Goal: Information Seeking & Learning: Learn about a topic

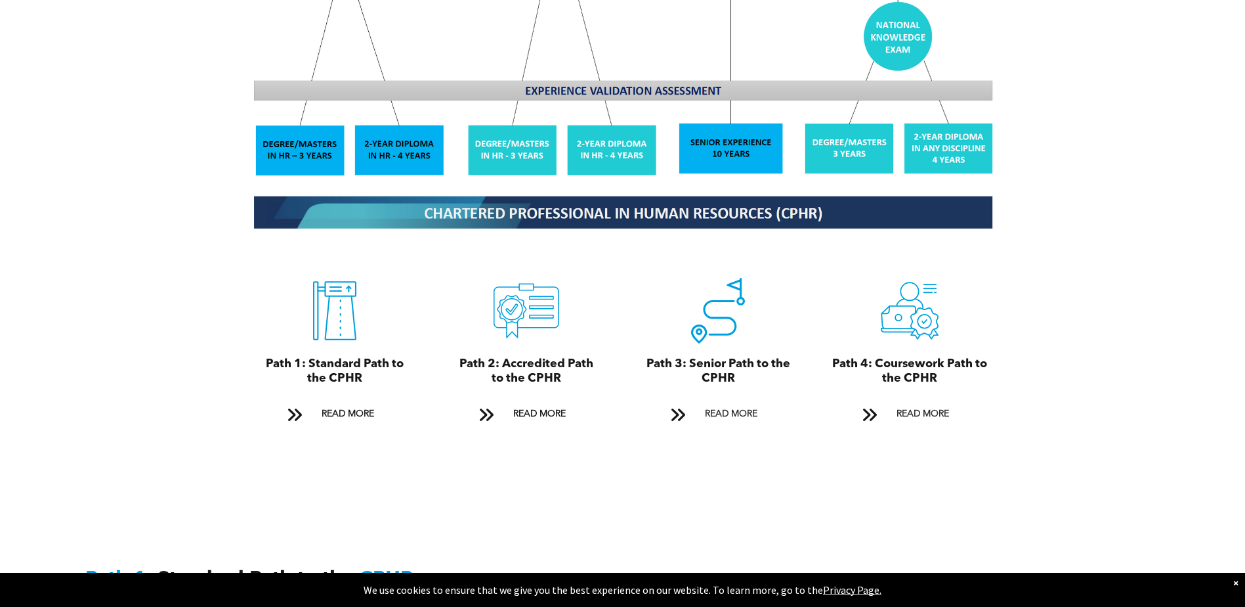
scroll to position [1510, 0]
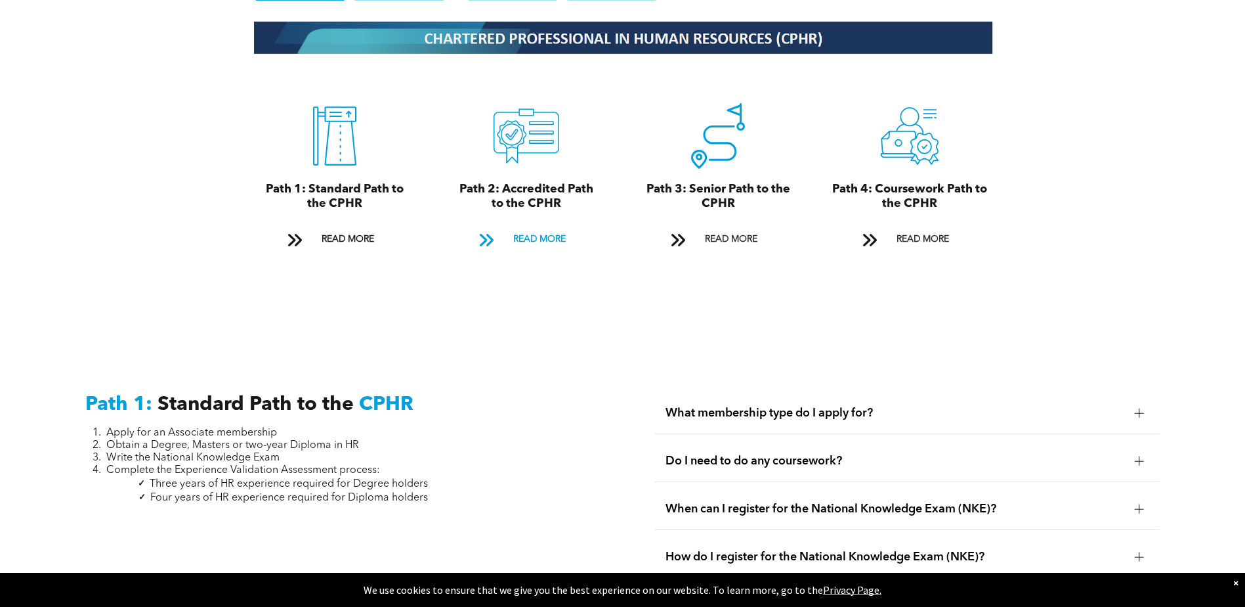
click at [549, 227] on span "READ MORE" at bounding box center [540, 239] width 62 height 24
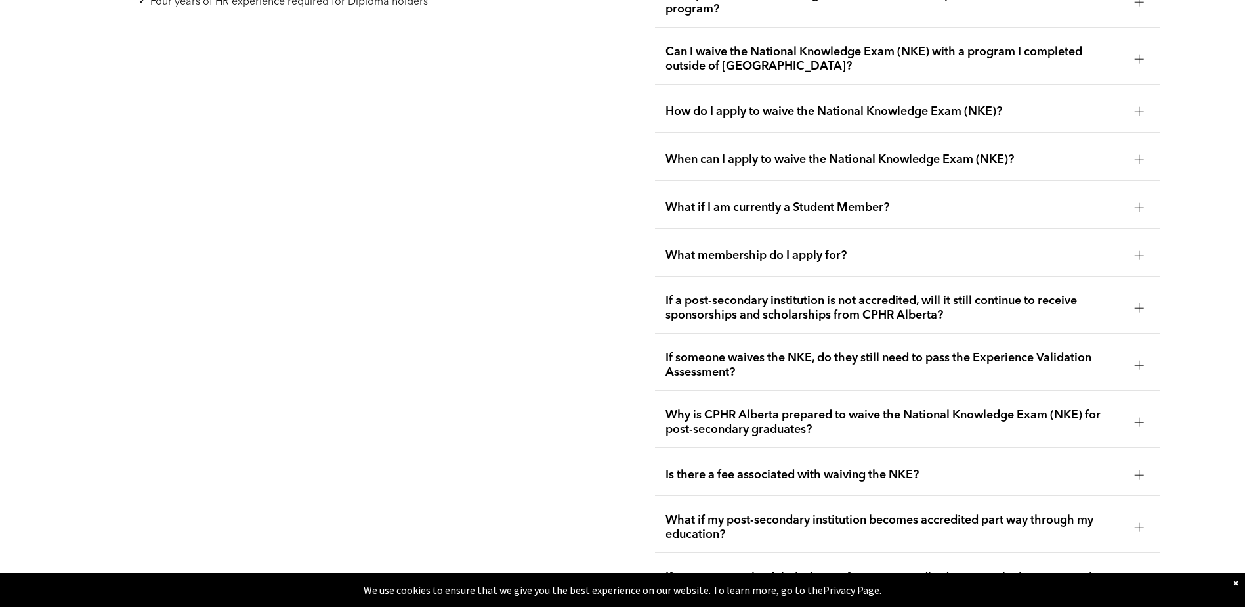
scroll to position [2210, 0]
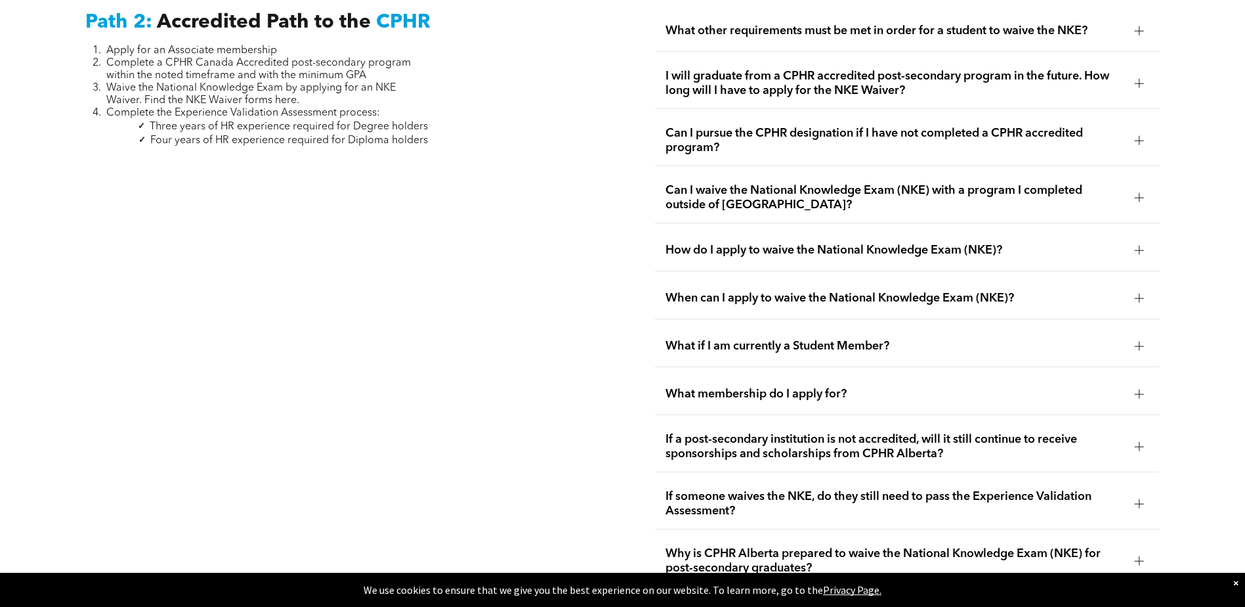
click at [939, 138] on div "Can I pursue the CPHR designation if I have not completed a CPHR accredited pro…" at bounding box center [907, 141] width 505 height 51
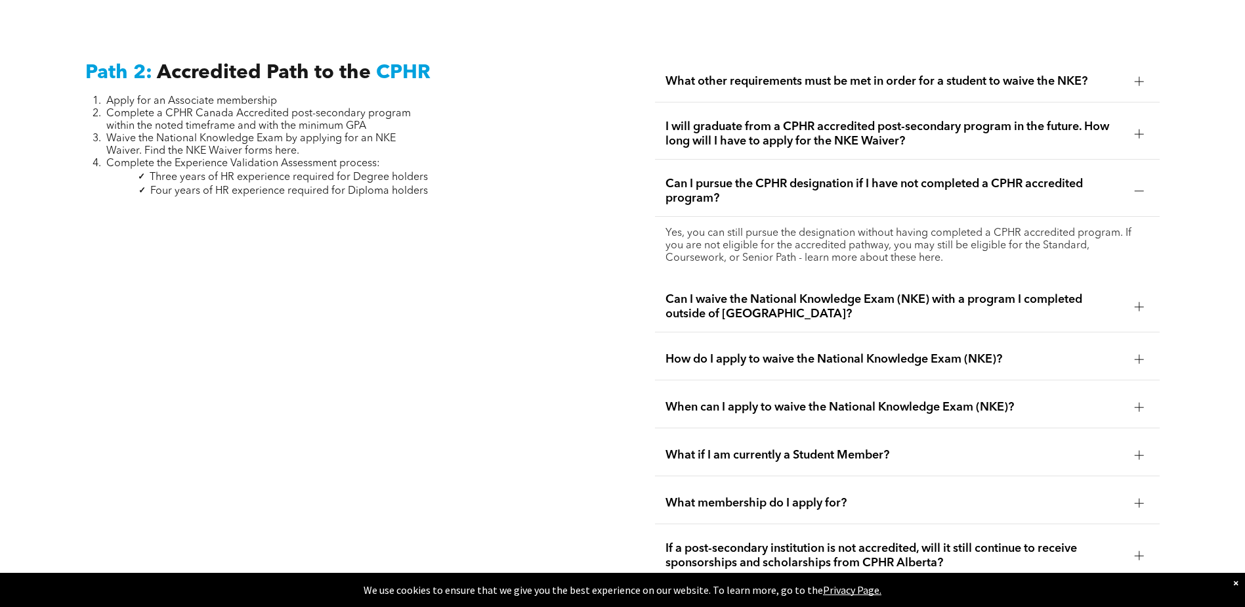
scroll to position [2145, 0]
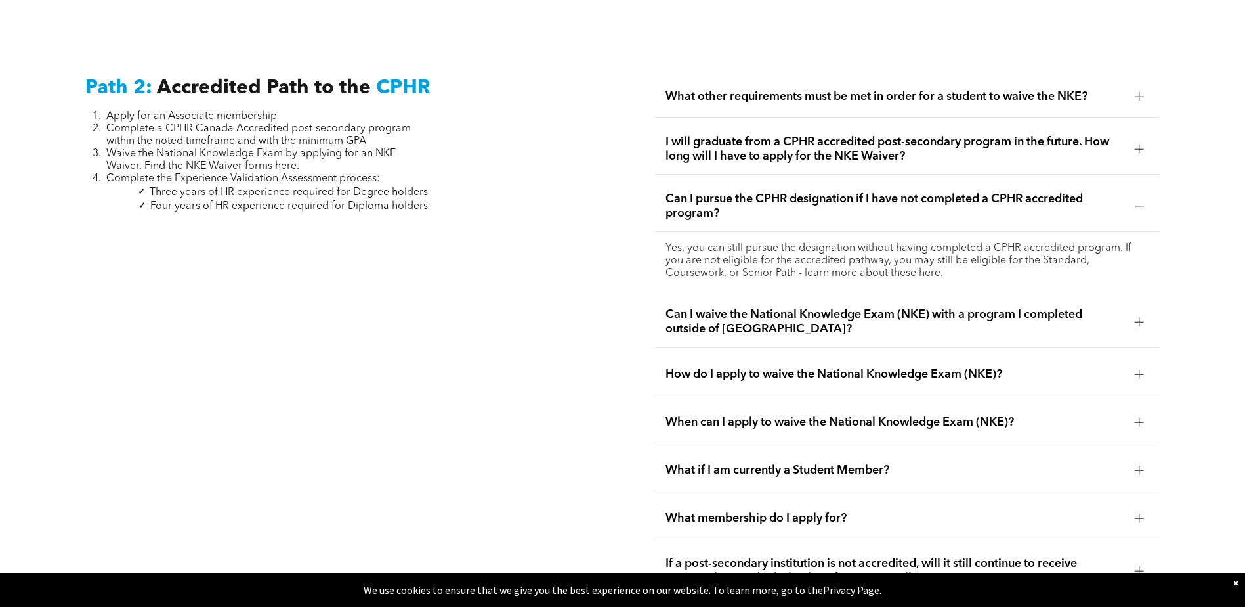
click at [901, 138] on span "I will graduate from a CPHR accredited post-secondary program in the future. Ho…" at bounding box center [895, 149] width 459 height 29
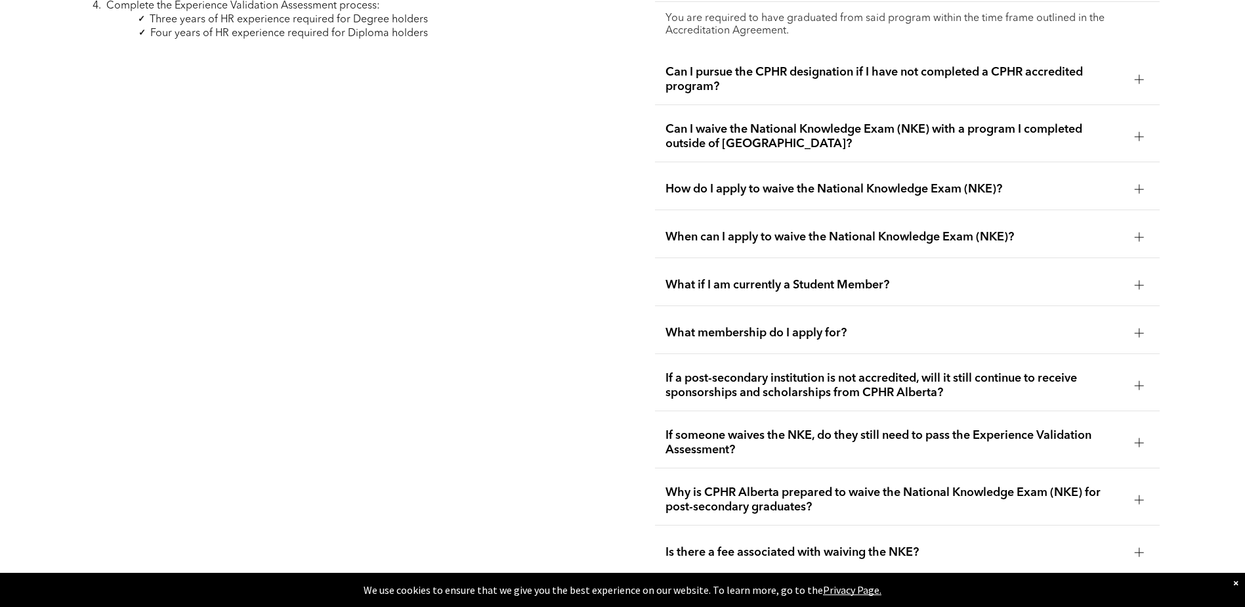
scroll to position [2342, 0]
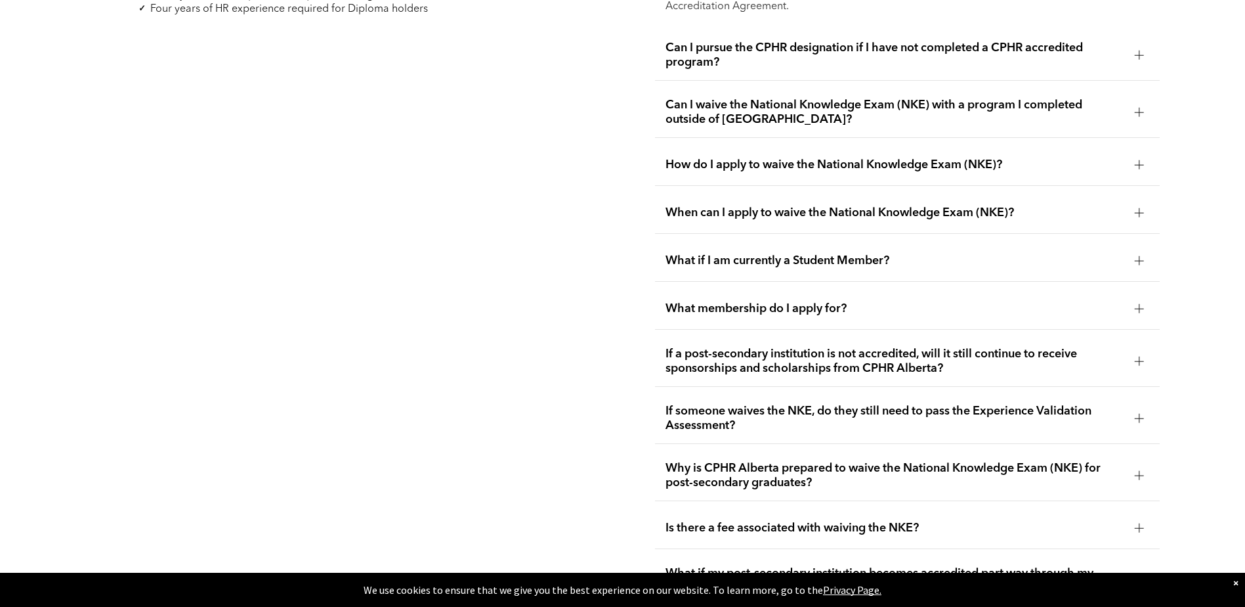
click at [710, 461] on span "Why is CPHR Alberta prepared to waive the National Knowledge Exam (NKE) for pos…" at bounding box center [895, 475] width 459 height 29
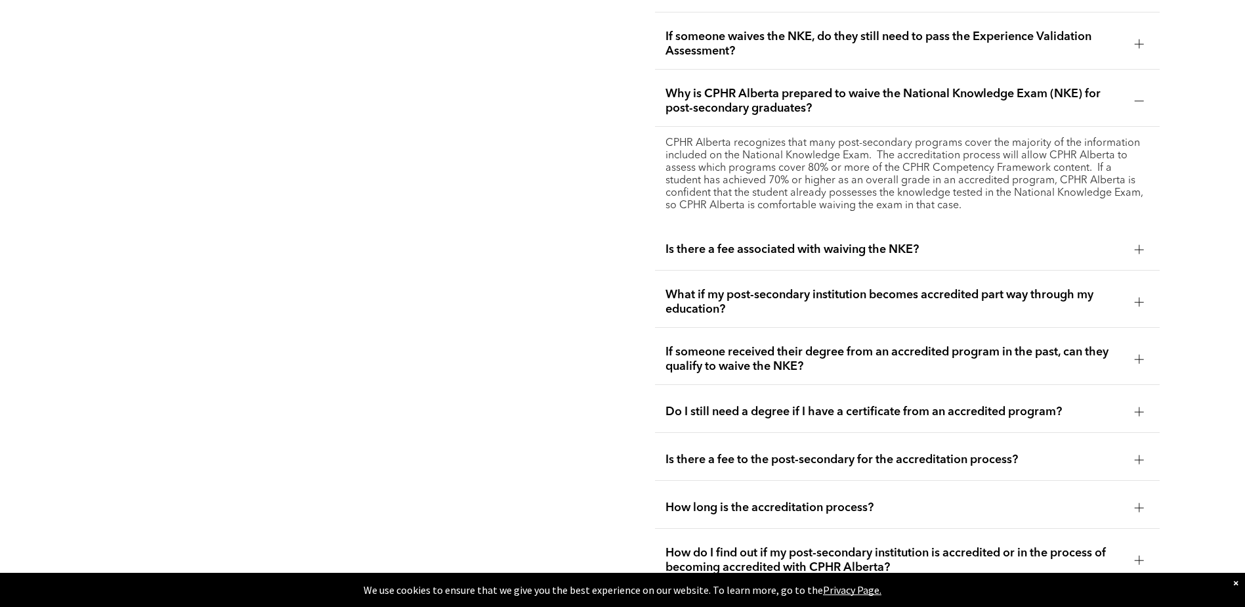
scroll to position [2735, 0]
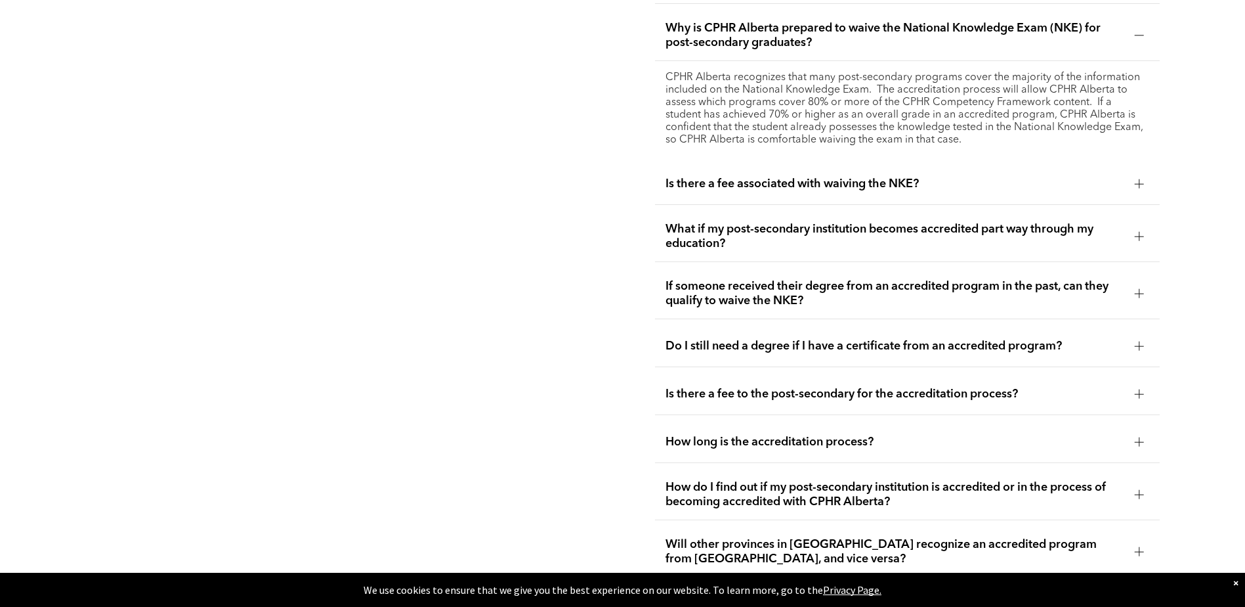
click at [704, 480] on span "How do I find out if my post-secondary institution is accredited or in the proc…" at bounding box center [895, 494] width 459 height 29
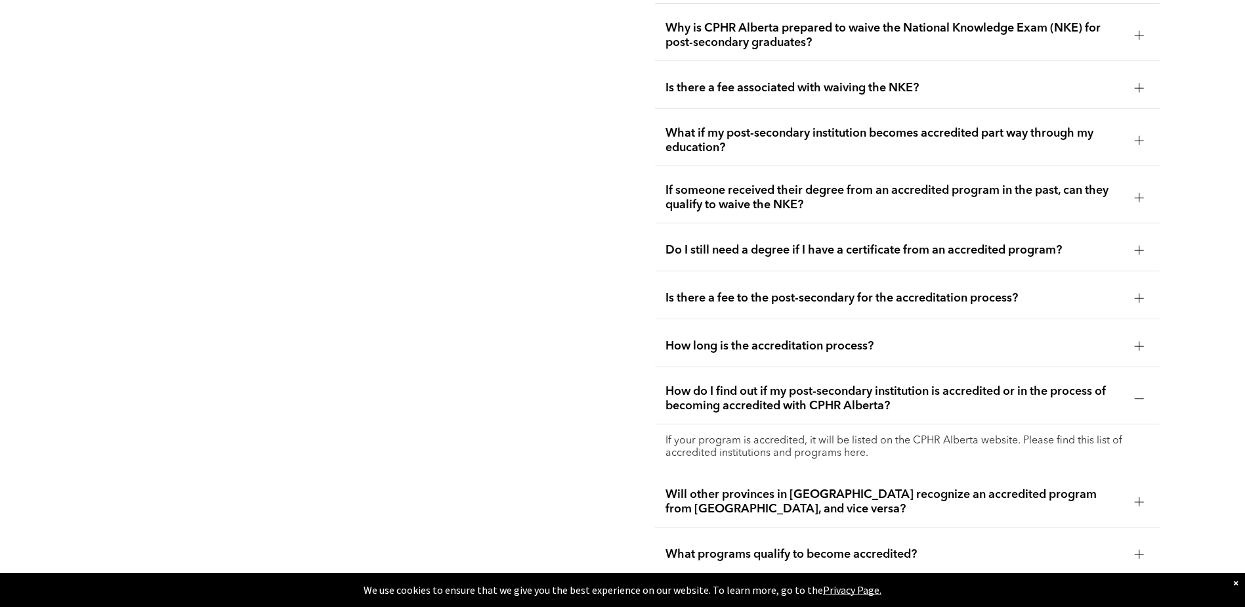
scroll to position [2801, 0]
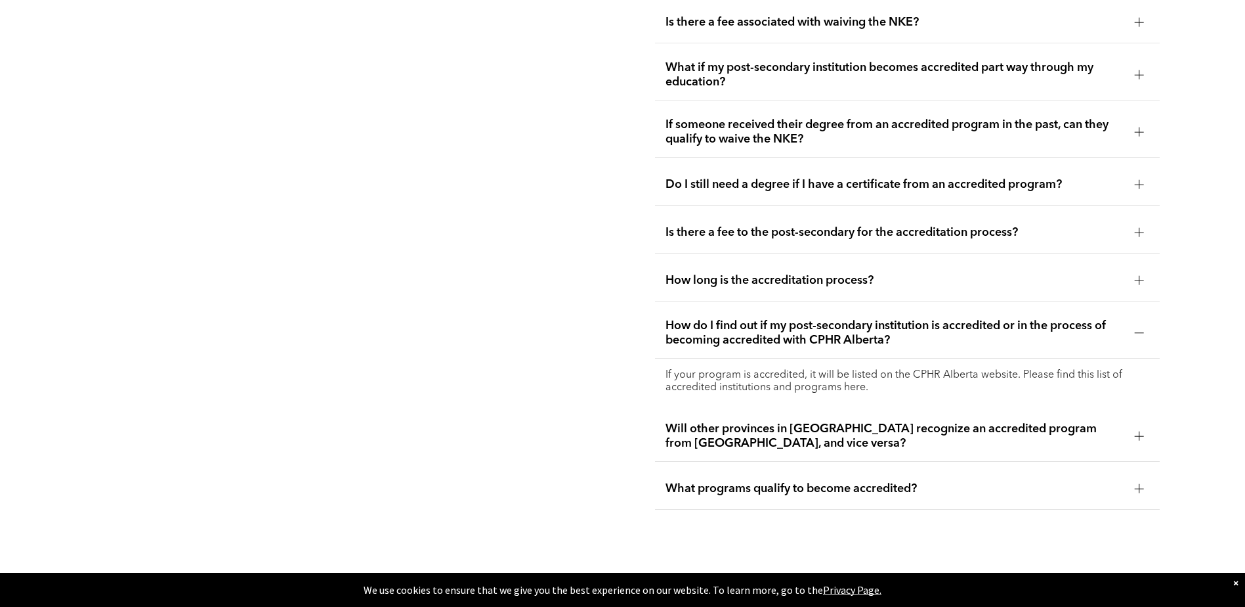
click at [715, 421] on span "Will other provinces in [GEOGRAPHIC_DATA] recognize an accredited program from …" at bounding box center [895, 435] width 459 height 29
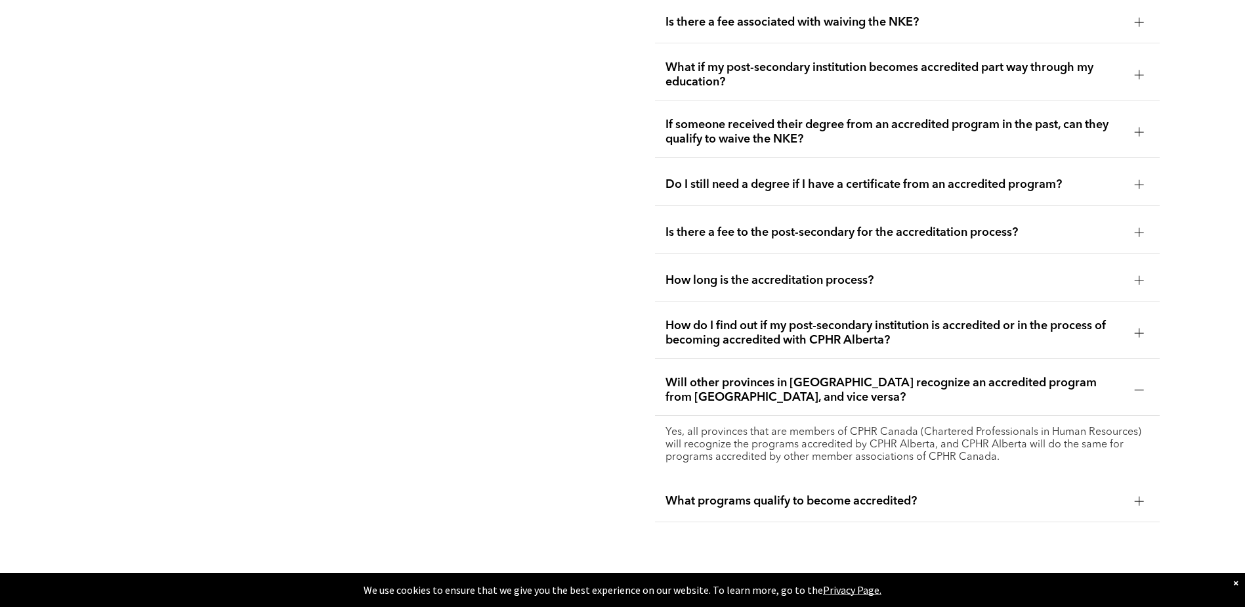
click at [715, 494] on span "What programs qualify to become accredited?" at bounding box center [895, 501] width 459 height 14
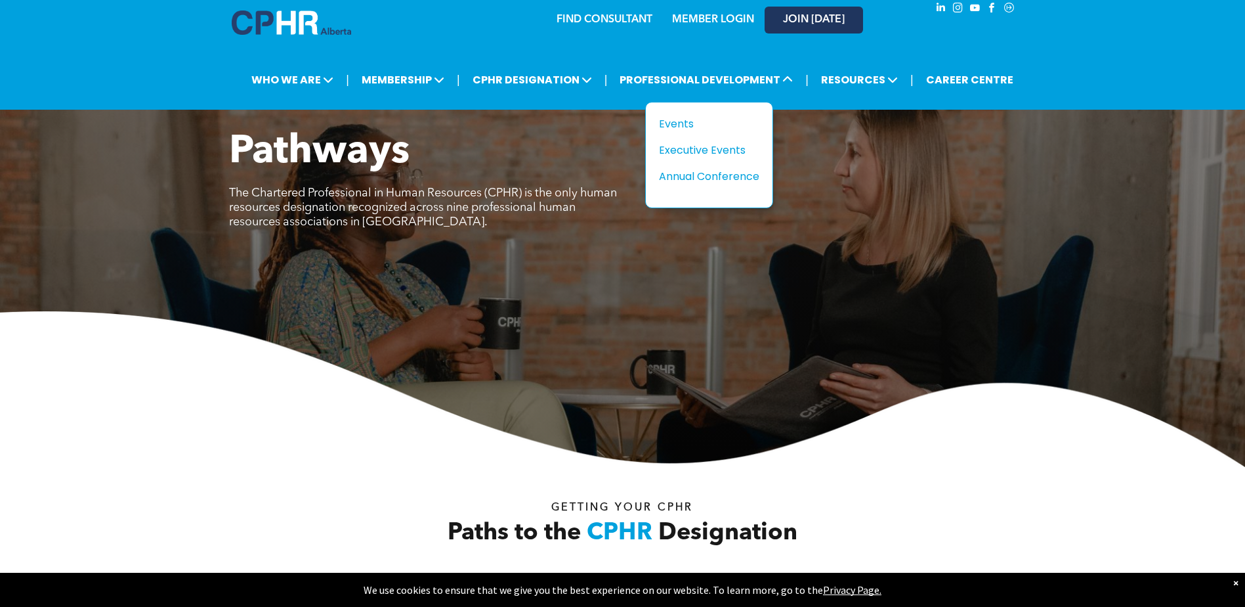
scroll to position [0, 0]
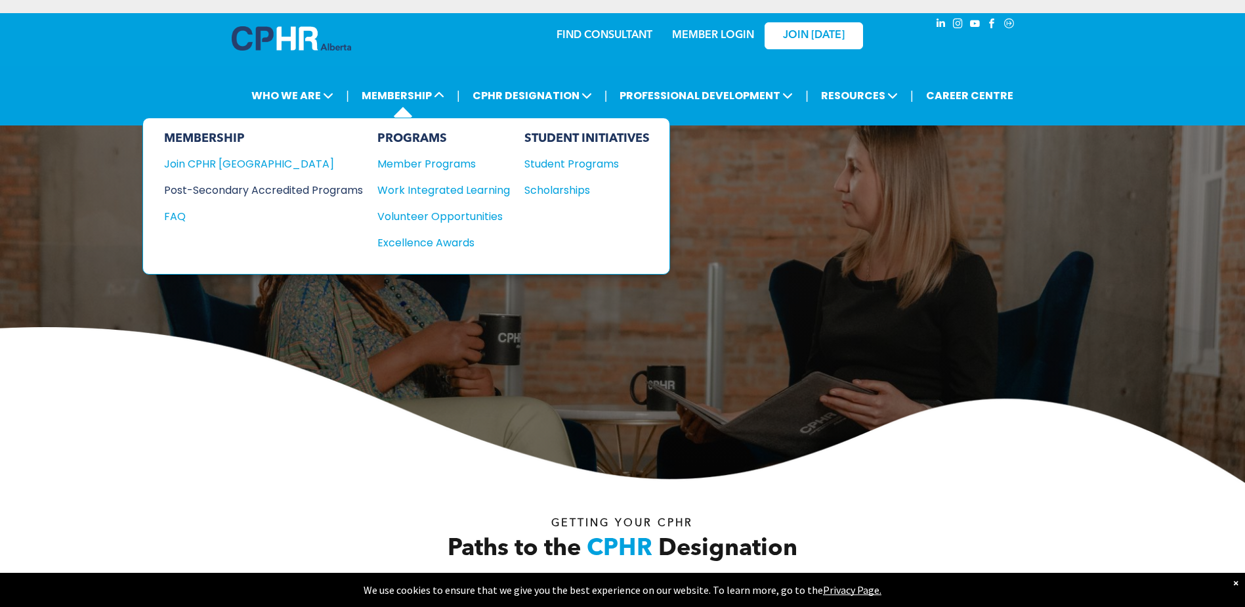
click at [280, 186] on div "Post-Secondary Accredited Programs" at bounding box center [253, 190] width 179 height 16
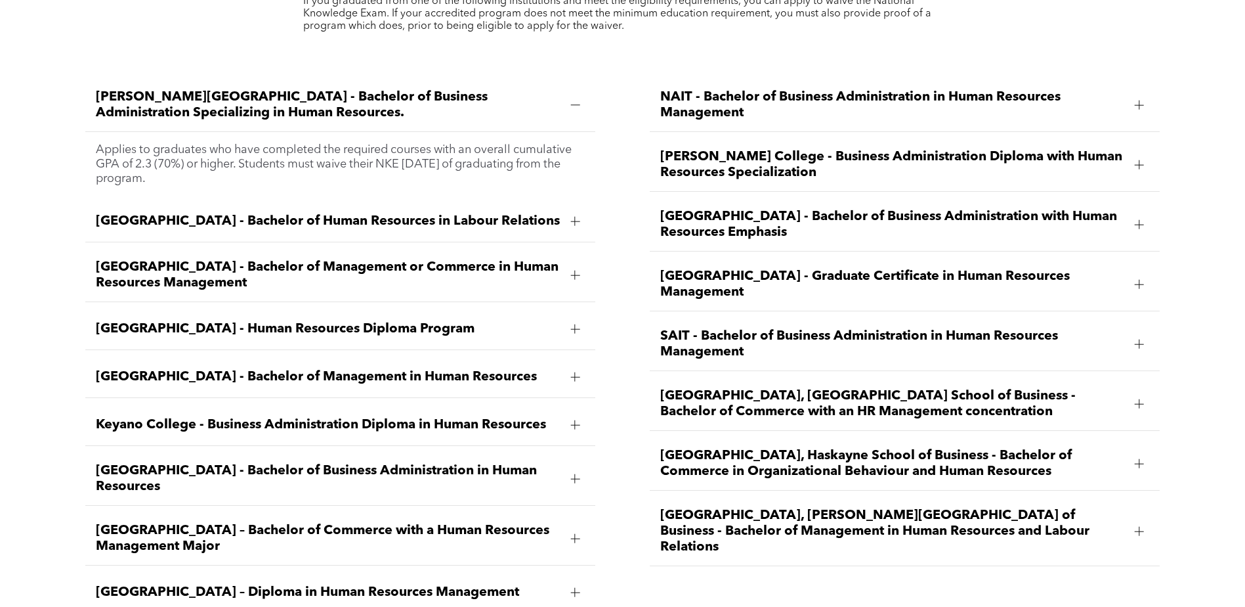
scroll to position [2035, 0]
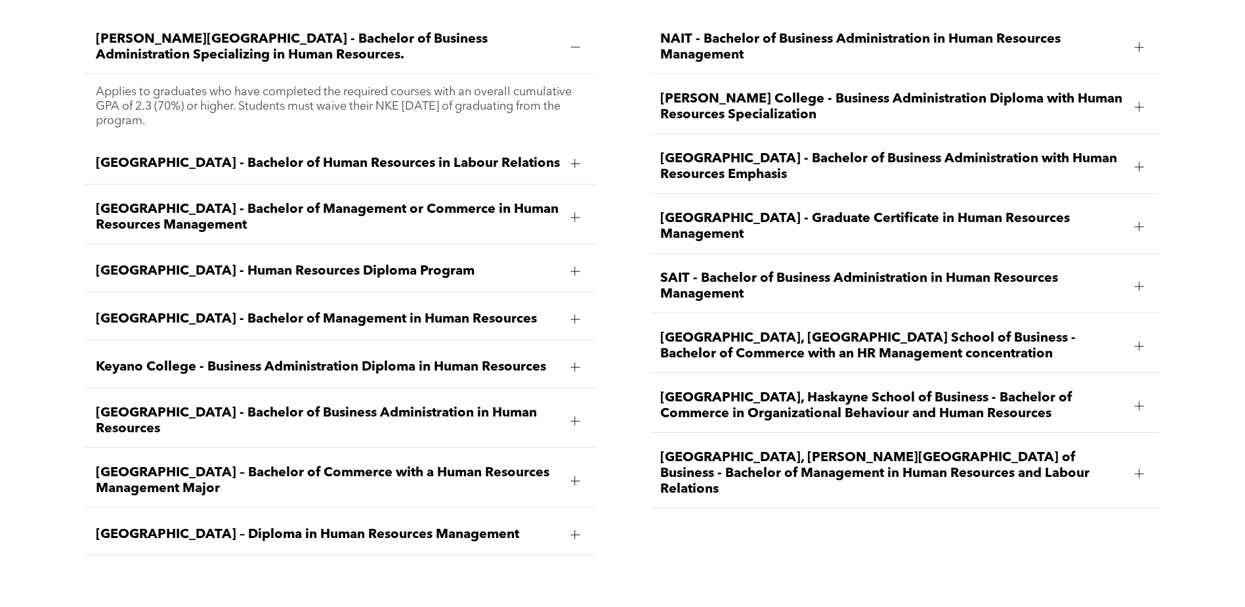
click at [1012, 330] on span "University of Alberta, Alberta School of Business - Bachelor of Commerce with a…" at bounding box center [892, 346] width 465 height 32
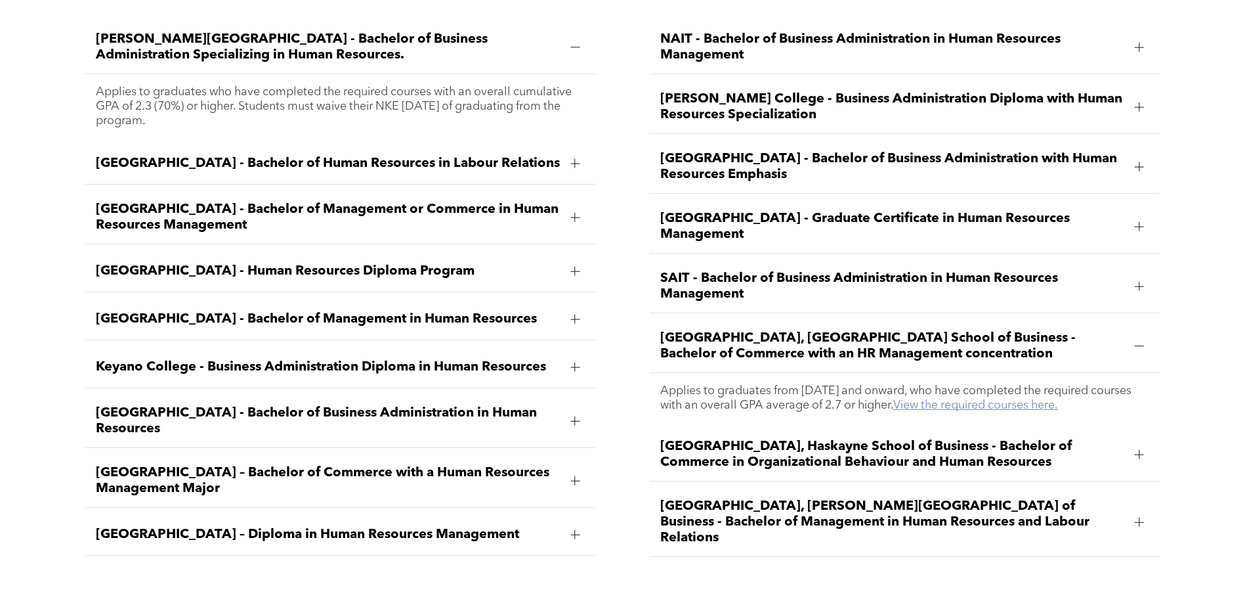
click at [982, 399] on link "View the required courses here." at bounding box center [975, 405] width 165 height 12
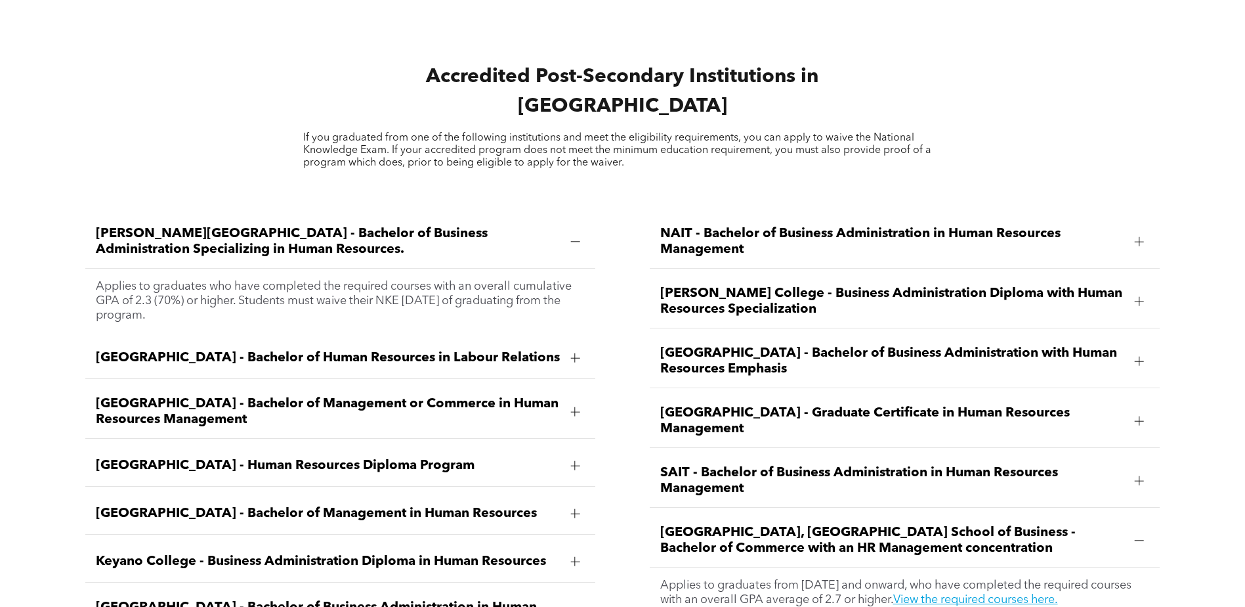
scroll to position [1838, 0]
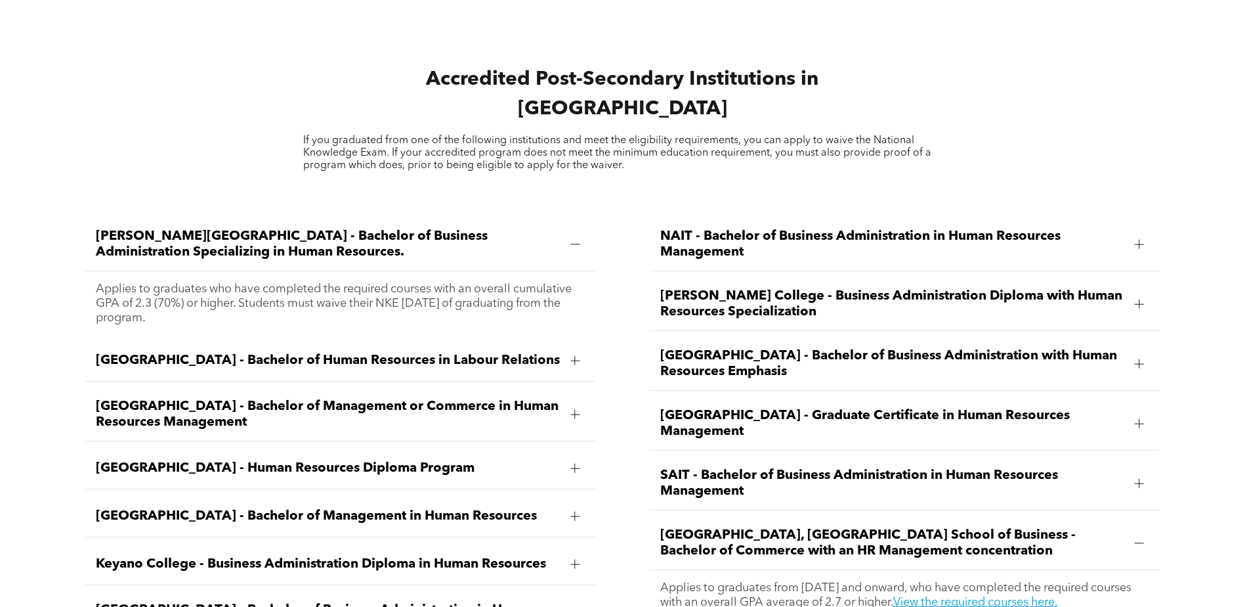
click at [576, 234] on div at bounding box center [575, 244] width 20 height 20
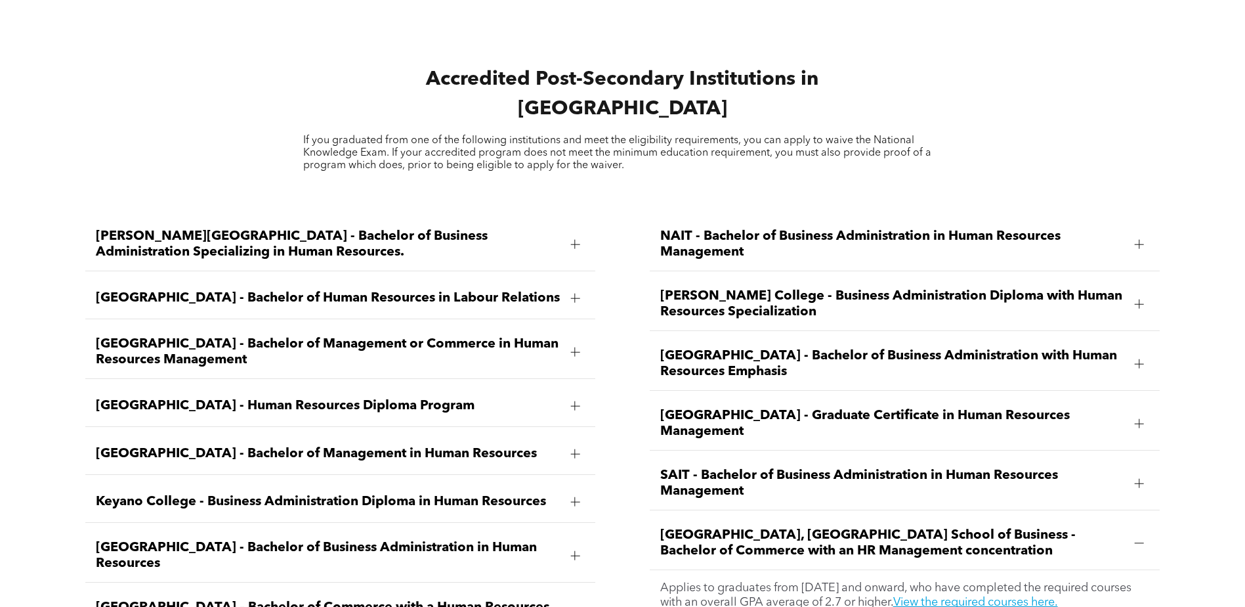
click at [282, 398] on span "Bow Valley College - Human Resources Diploma Program" at bounding box center [328, 406] width 465 height 16
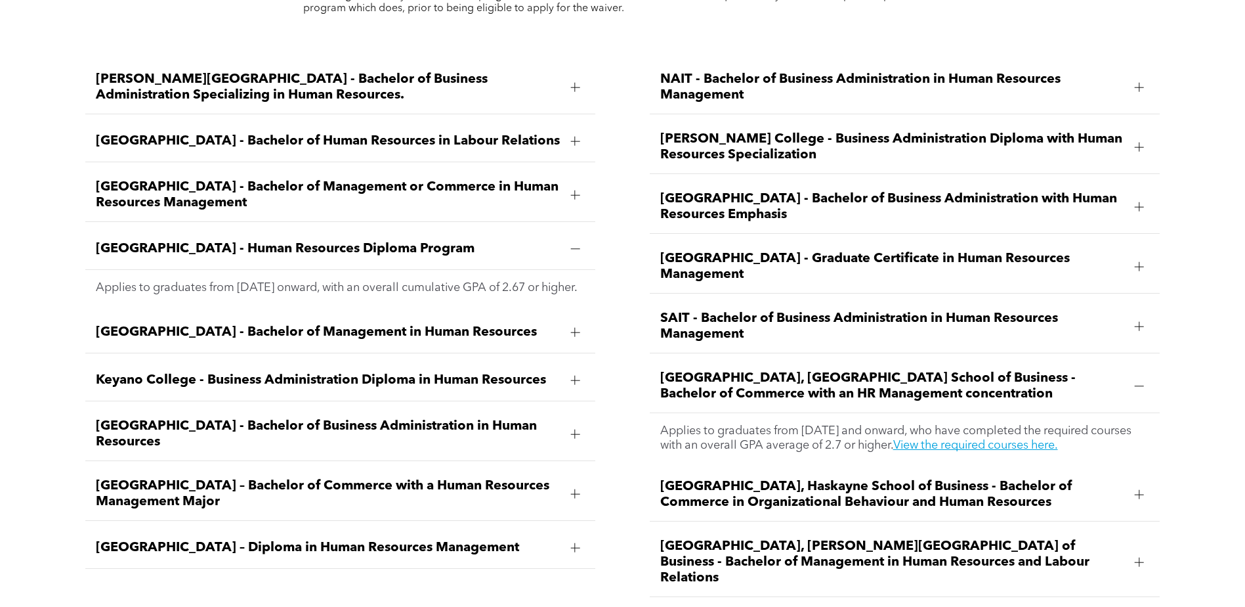
scroll to position [2035, 0]
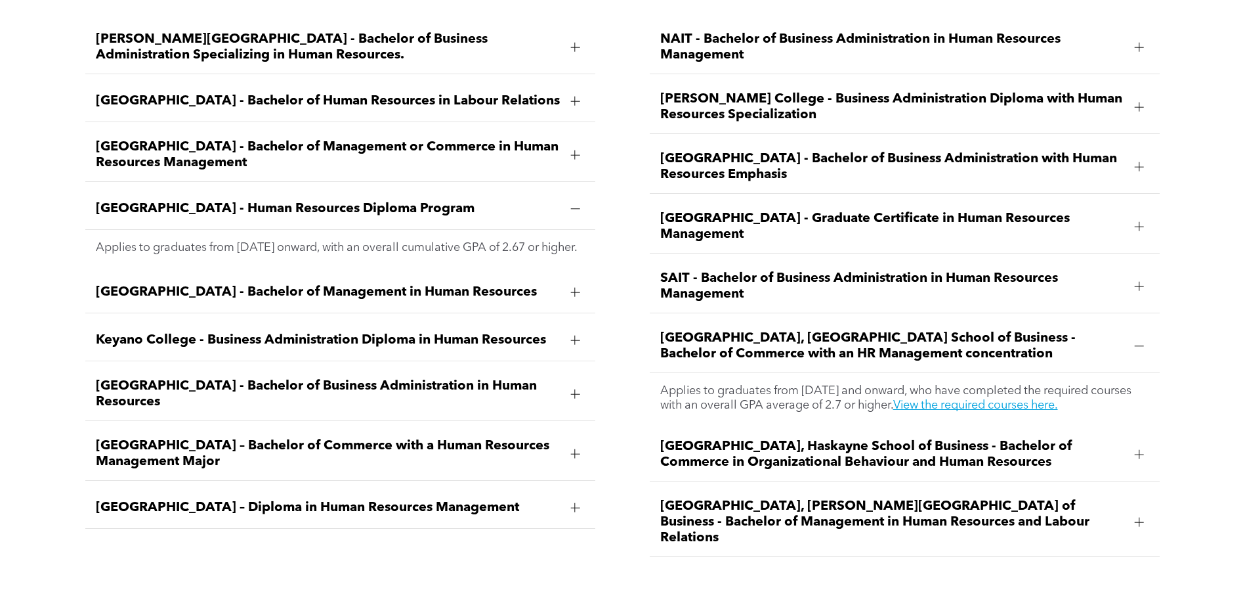
click at [200, 201] on span "Bow Valley College - Human Resources Diploma Program" at bounding box center [328, 209] width 465 height 16
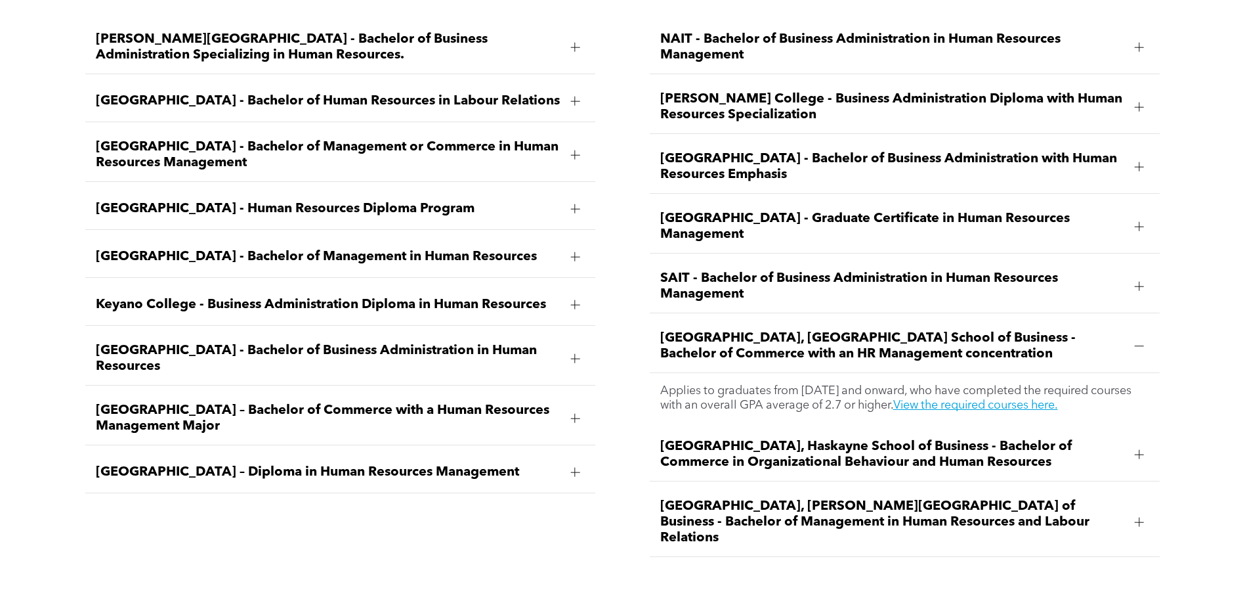
drag, startPoint x: 95, startPoint y: 172, endPoint x: 469, endPoint y: 179, distance: 374.2
click at [469, 188] on div "Bow Valley College - Human Resources Diploma Program" at bounding box center [340, 208] width 511 height 41
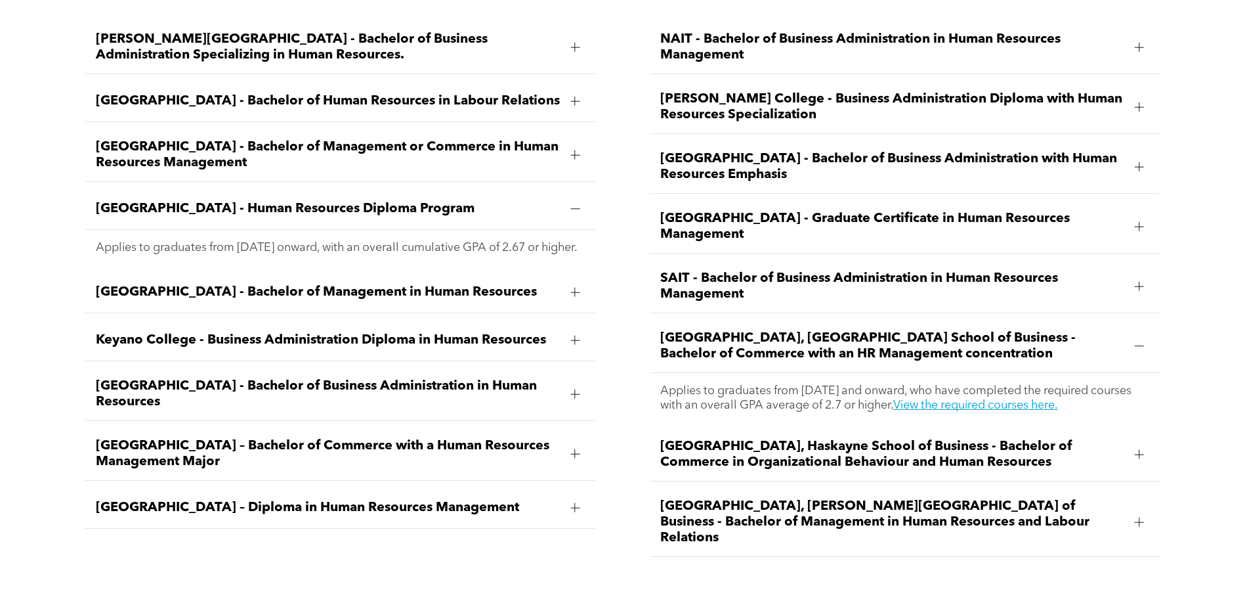
copy span "Bow Valley College - Human Resources Diploma Program"
click at [568, 282] on div at bounding box center [575, 292] width 20 height 20
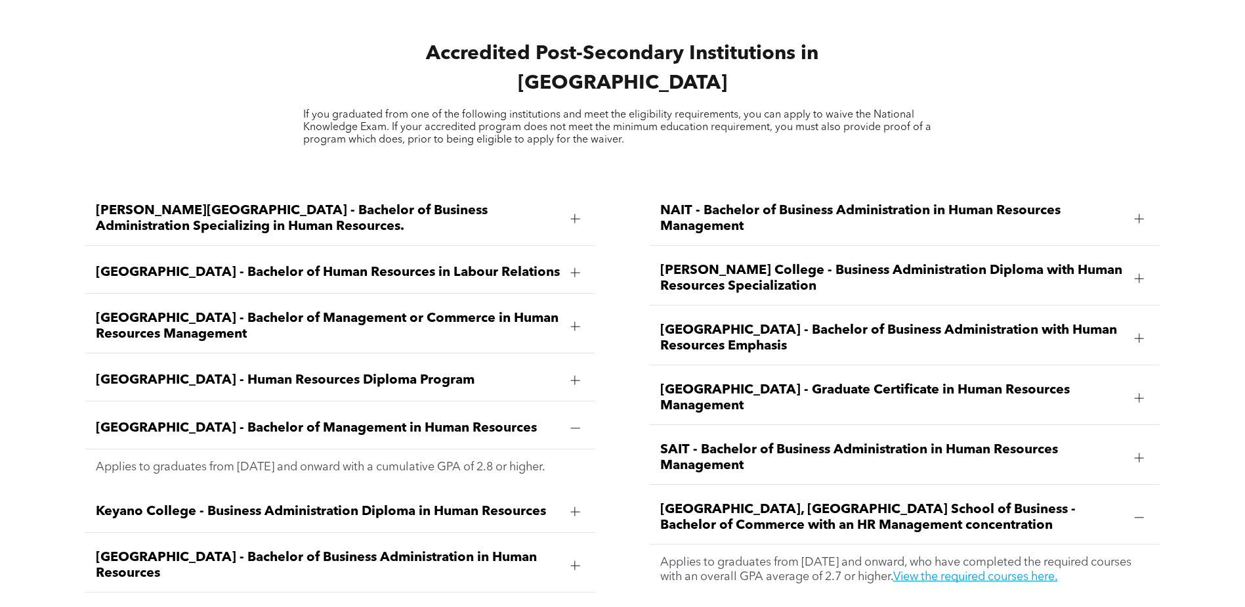
scroll to position [1838, 0]
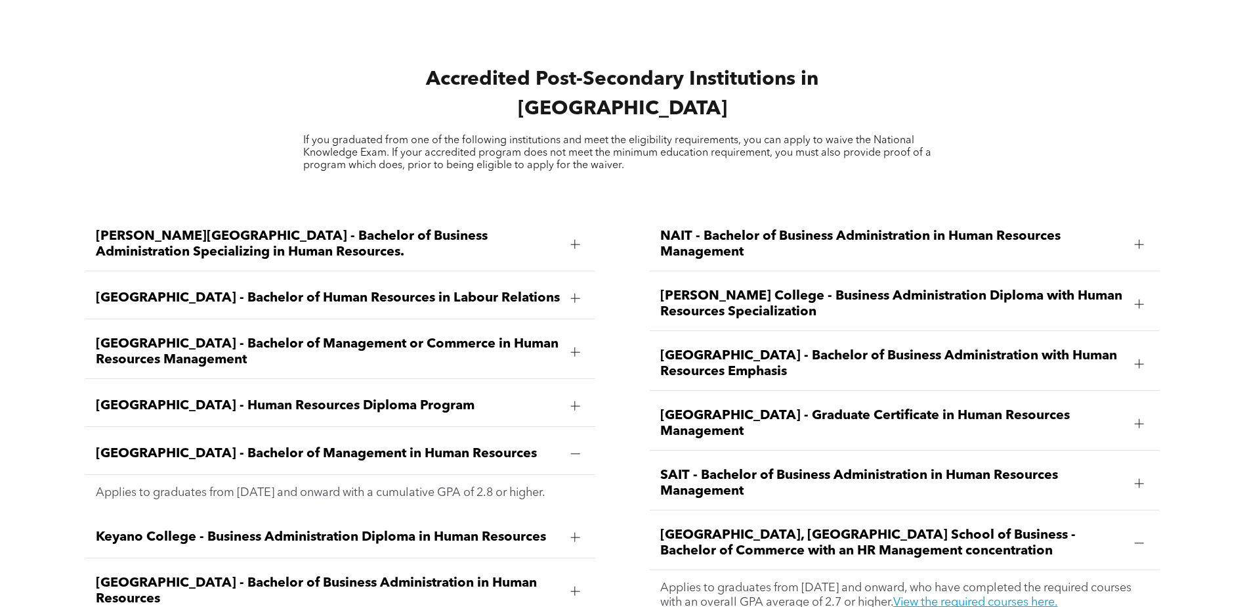
click at [568, 288] on div at bounding box center [575, 298] width 20 height 20
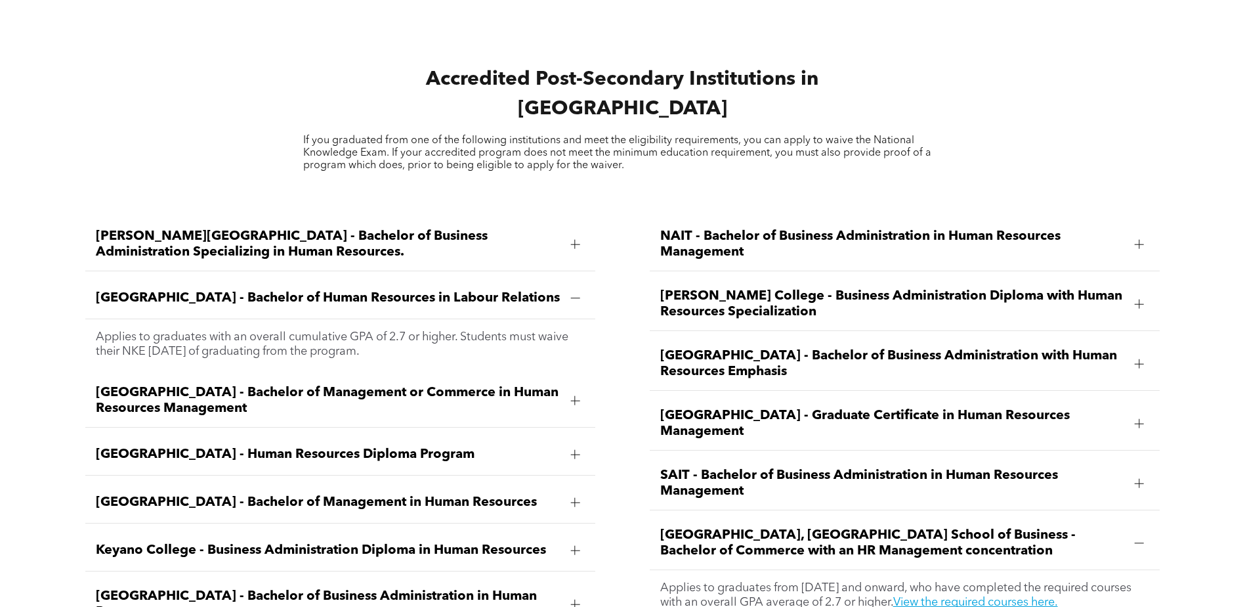
click at [823, 408] on span "Red Deer Polytechnic - Graduate Certificate in Human Resources Management" at bounding box center [892, 424] width 465 height 32
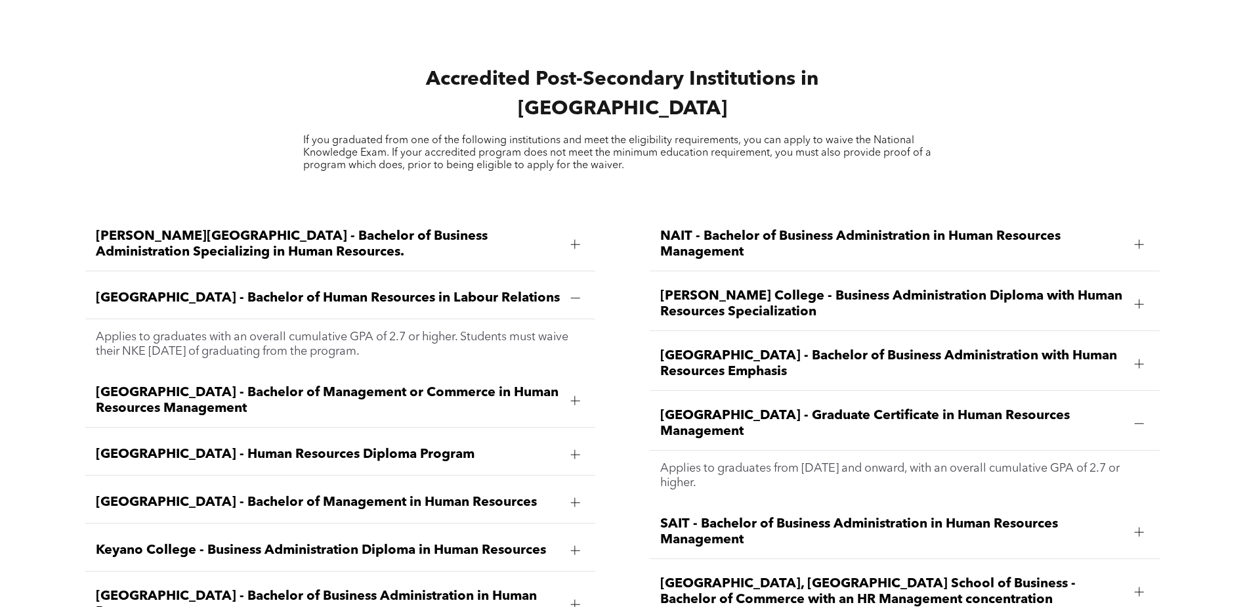
drag, startPoint x: 737, startPoint y: 391, endPoint x: 655, endPoint y: 385, distance: 82.3
click at [655, 397] on div "Red Deer Polytechnic - Graduate Certificate in Human Resources Management" at bounding box center [905, 423] width 511 height 53
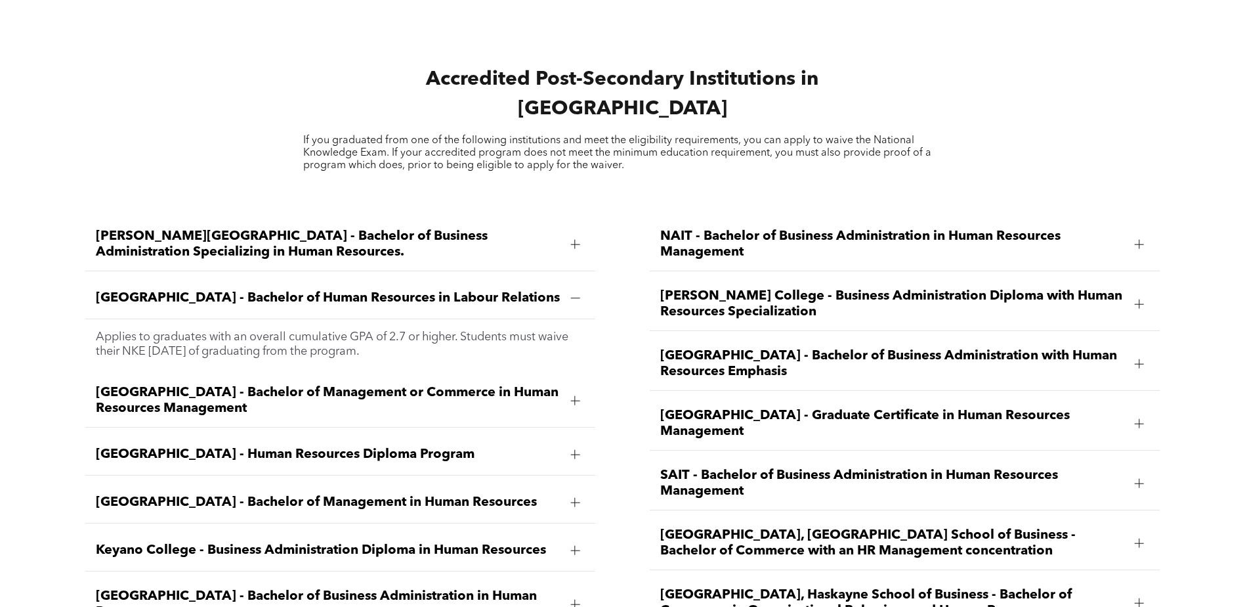
copy span "Red Deer Polytechnic - Graduate Certificate in Human Resources Management"
